Goal: Task Accomplishment & Management: Manage account settings

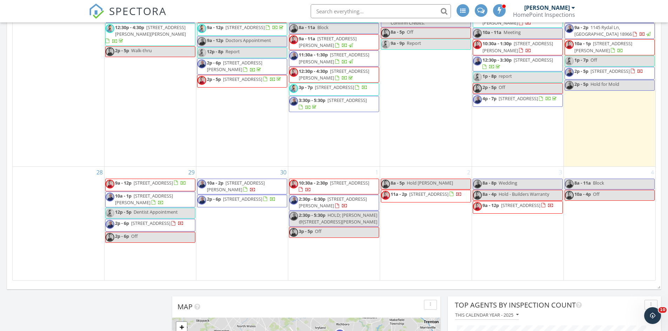
scroll to position [666, 0]
click at [539, 52] on span "10:30a - 1:30p 226 Lorraine Ave, Oreland 19075" at bounding box center [517, 47] width 89 height 14
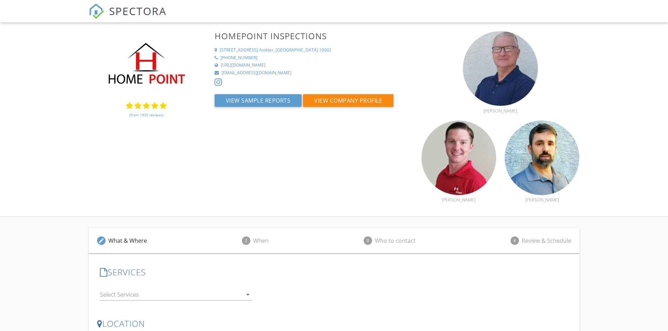
click at [144, 113] on link "(From 1930 reviews)" at bounding box center [146, 115] width 34 height 12
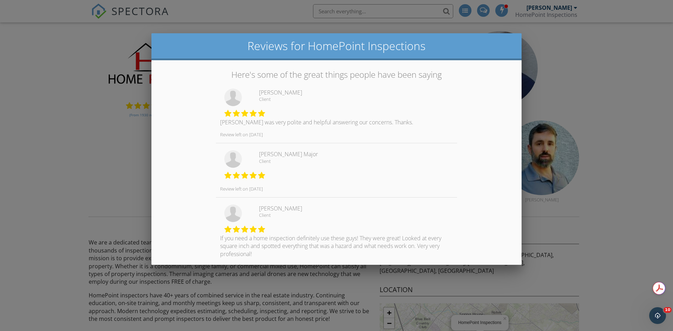
click at [105, 131] on div at bounding box center [336, 172] width 673 height 414
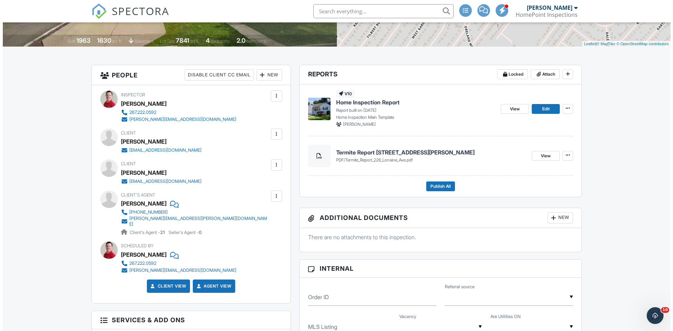
scroll to position [140, 0]
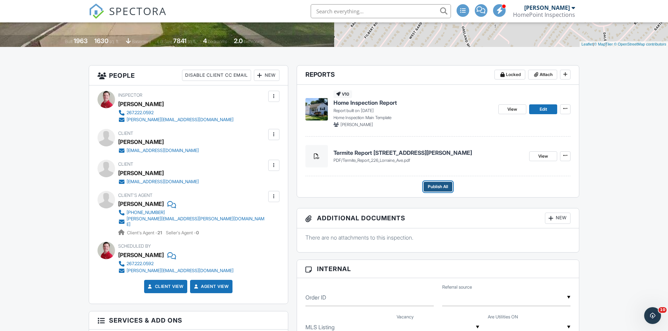
click at [448, 189] on span "Publish All" at bounding box center [438, 186] width 20 height 7
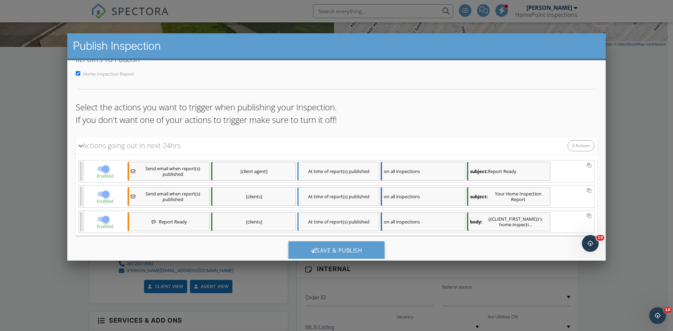
scroll to position [34, 0]
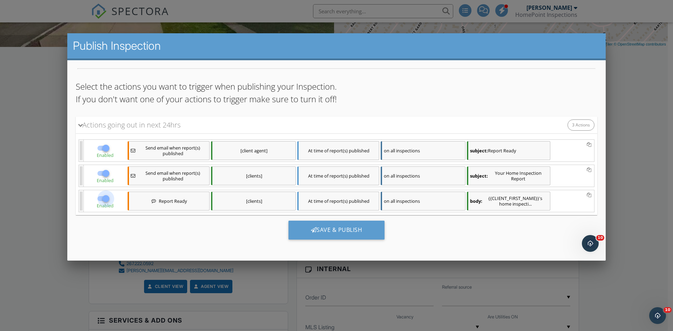
click at [103, 200] on div at bounding box center [106, 199] width 12 height 12
checkbox input "false"
click at [316, 236] on div "Save & Publish" at bounding box center [337, 230] width 96 height 19
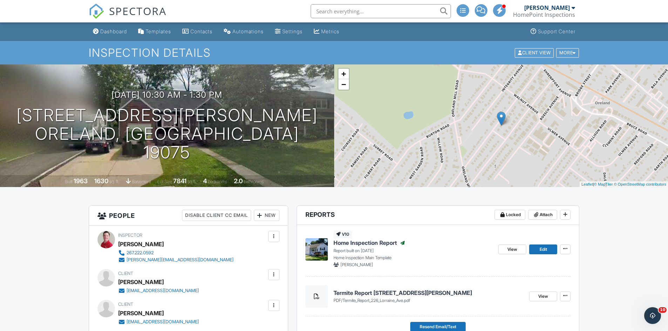
click at [97, 4] on img at bounding box center [96, 11] width 15 height 15
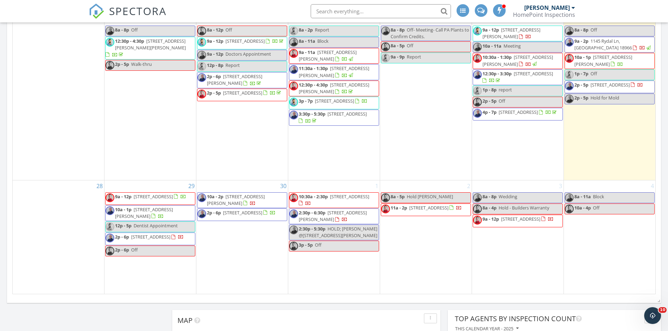
scroll to position [653, 0]
